Goal: Information Seeking & Learning: Learn about a topic

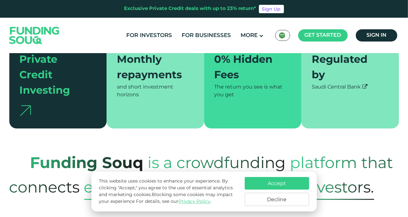
scroll to position [225, 0]
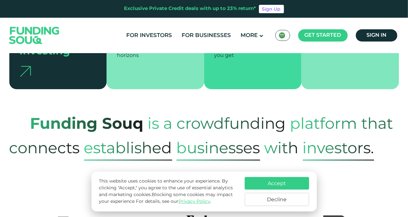
click at [281, 199] on button "Decline" at bounding box center [277, 199] width 64 height 13
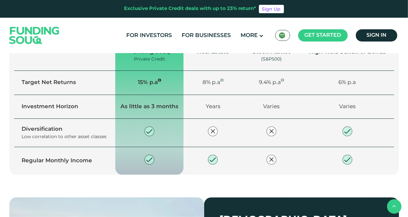
scroll to position [773, 0]
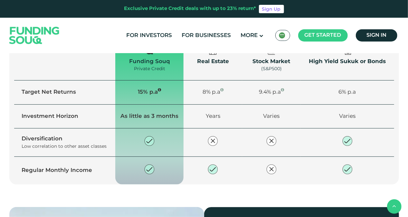
click at [190, 104] on td "8% p.a" at bounding box center [213, 92] width 59 height 24
click at [311, 104] on td "6% p.a" at bounding box center [347, 92] width 93 height 24
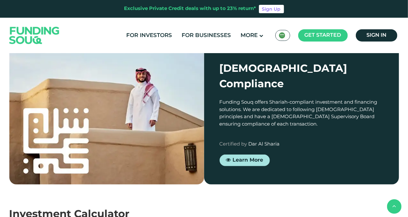
type tc-range-slider "4"
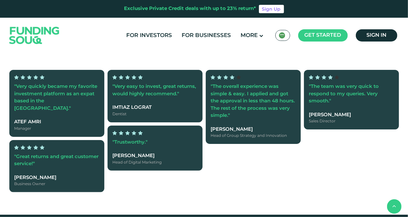
scroll to position [1546, 0]
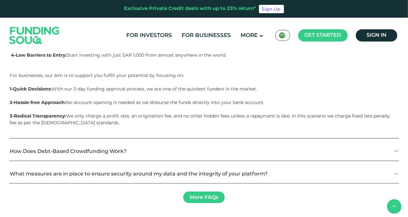
scroll to position [1514, 0]
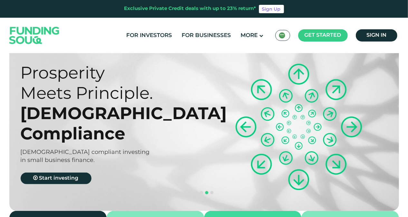
scroll to position [0, 0]
